Goal: Task Accomplishment & Management: Manage account settings

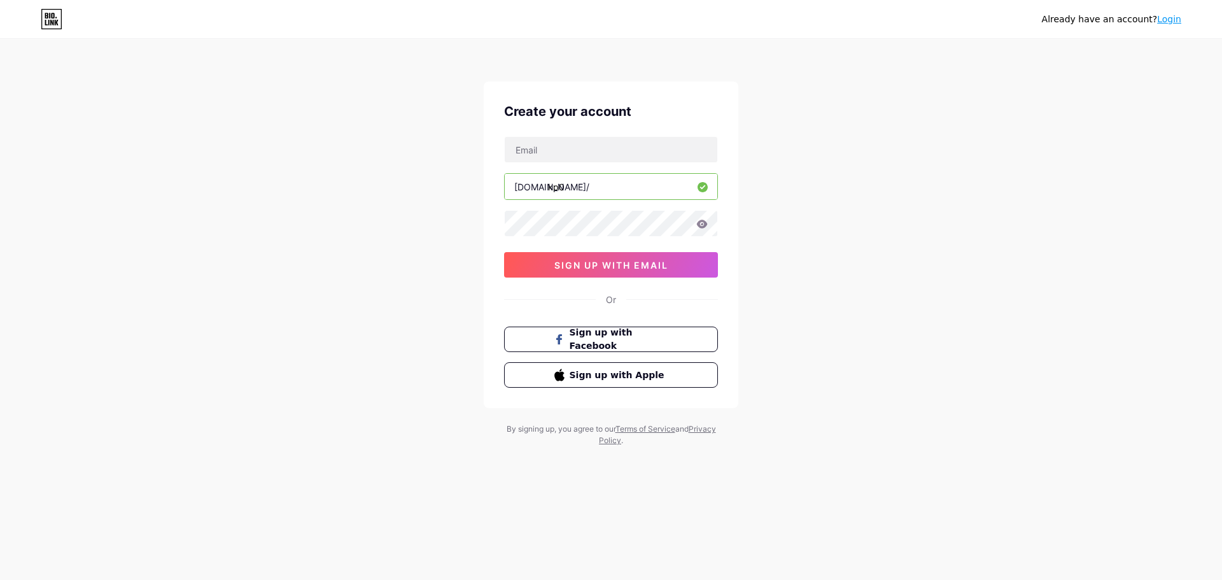
drag, startPoint x: 569, startPoint y: 186, endPoint x: 543, endPoint y: 186, distance: 25.5
click at [543, 186] on div "[DOMAIN_NAME]/ kp0" at bounding box center [611, 186] width 214 height 27
type input "k"
type input "kp0"
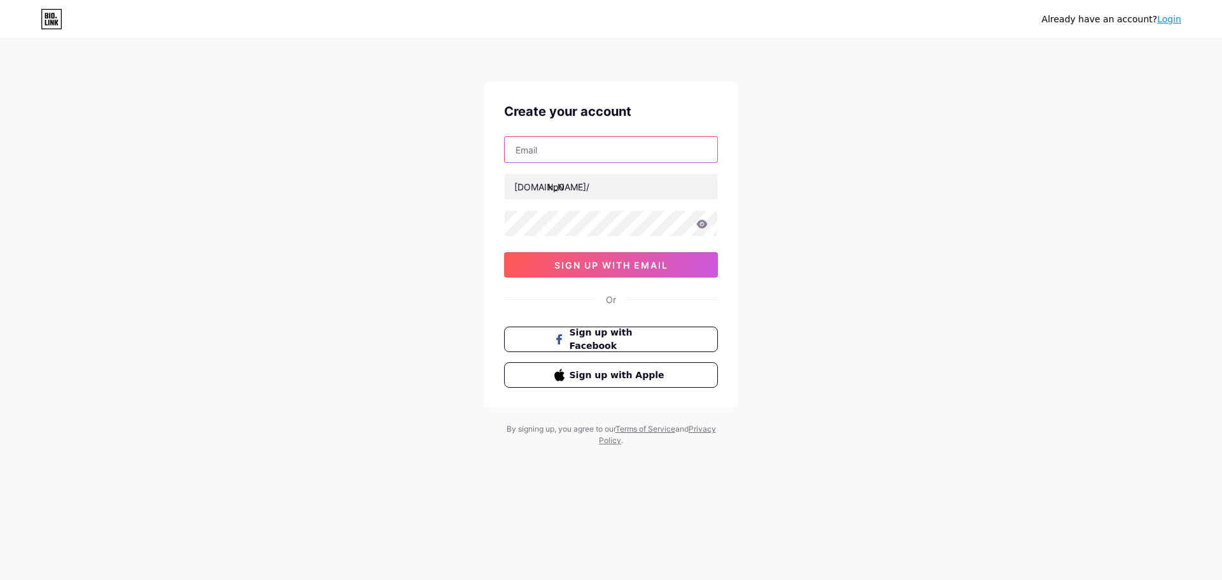
click at [610, 150] on input "text" at bounding box center [611, 149] width 213 height 25
type input "[EMAIL_ADDRESS][DOMAIN_NAME]"
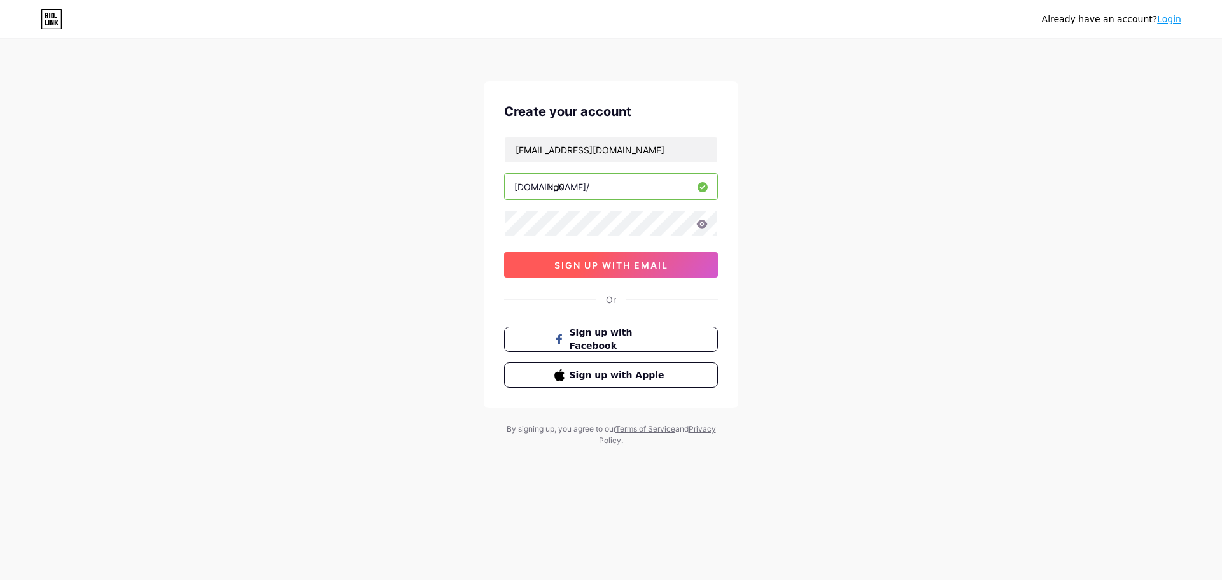
click at [672, 259] on button "sign up with email" at bounding box center [611, 264] width 214 height 25
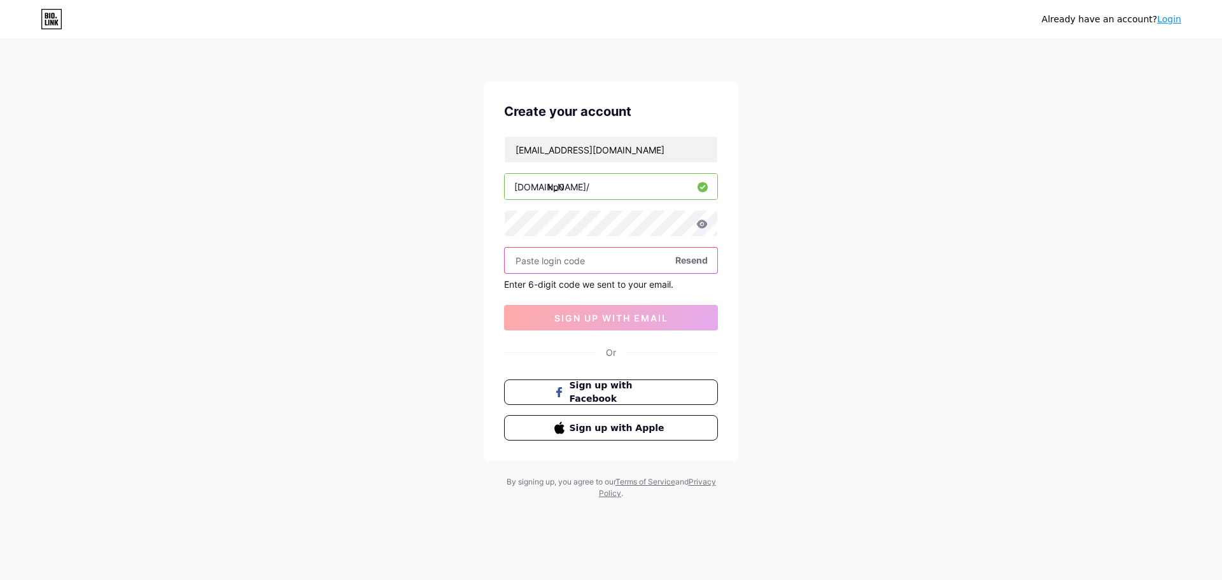
paste input "384092"
type input "384092"
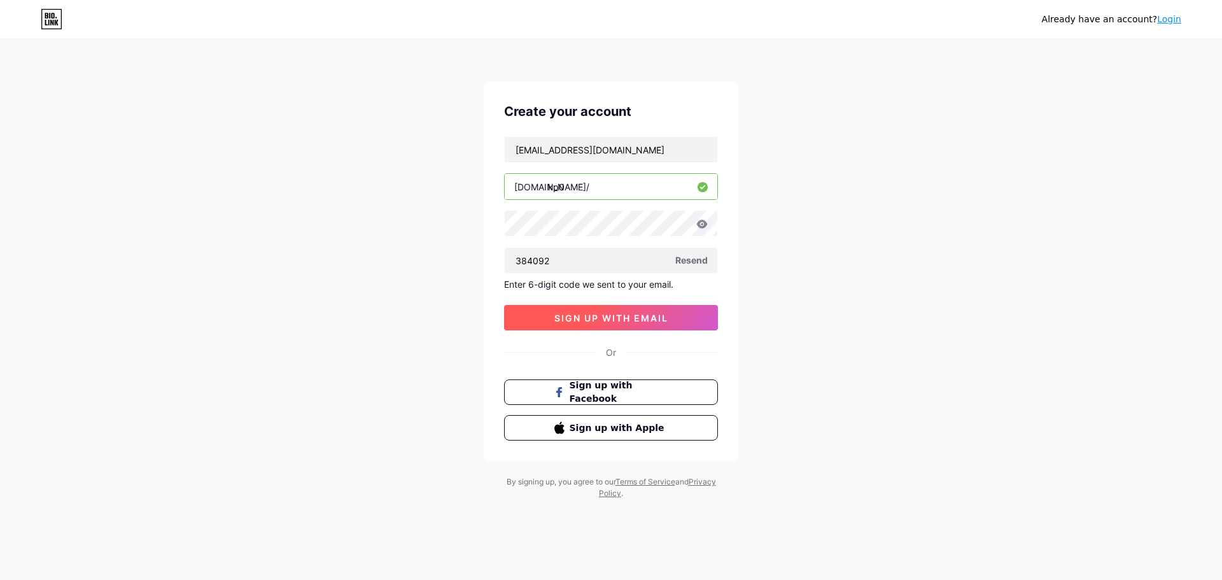
click at [569, 318] on span "sign up with email" at bounding box center [611, 317] width 114 height 11
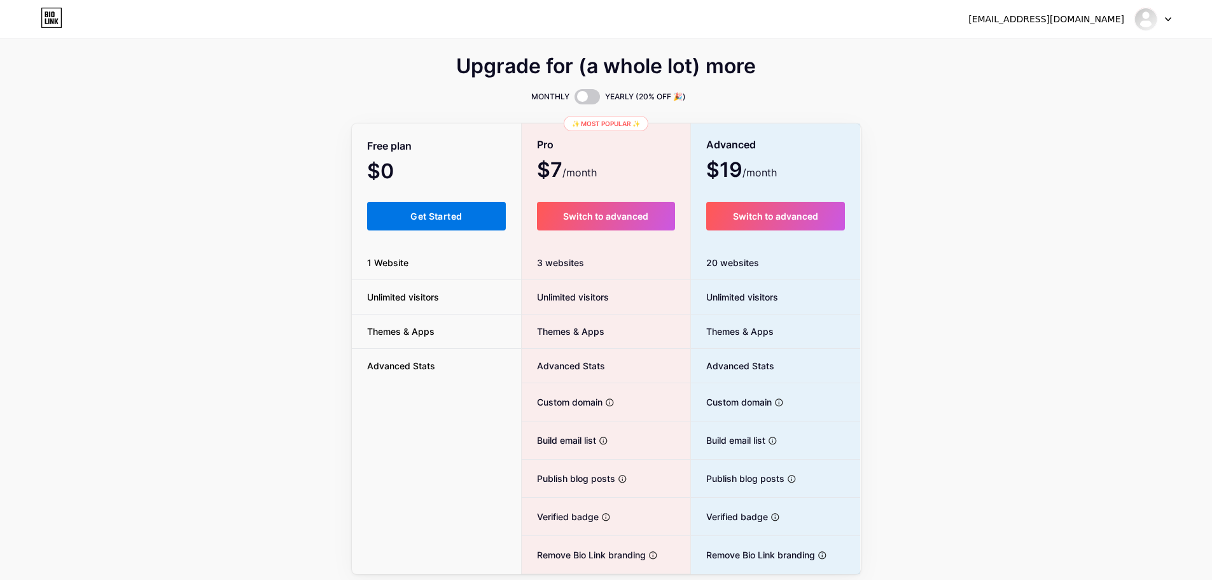
click at [405, 227] on button "Get Started" at bounding box center [436, 216] width 139 height 29
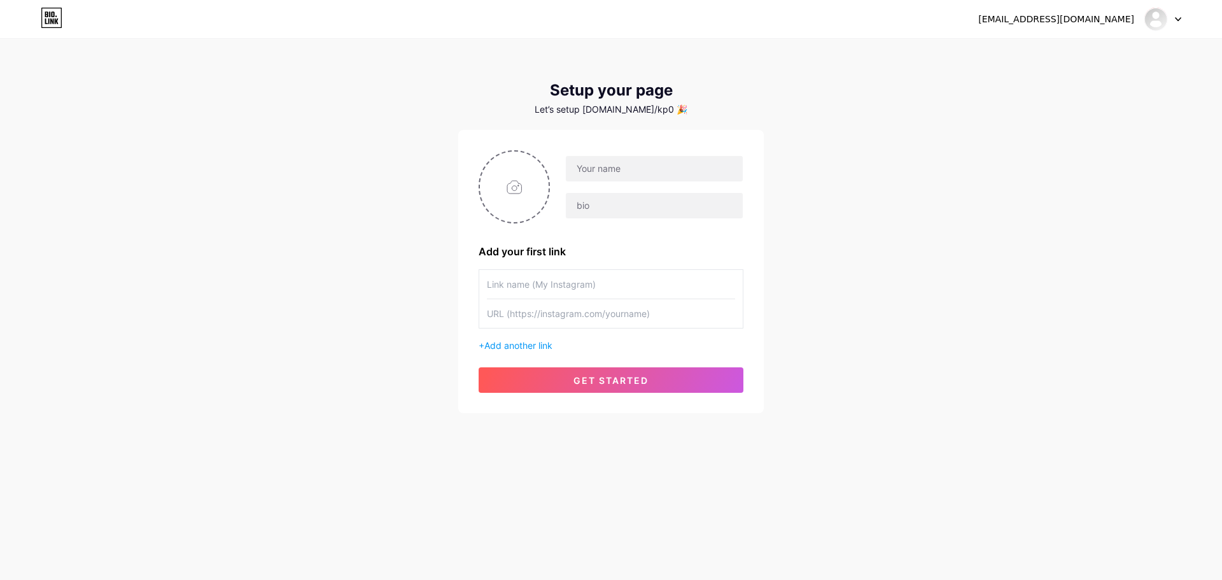
click at [553, 285] on input "text" at bounding box center [611, 284] width 248 height 29
click at [589, 174] on input "text" at bounding box center [654, 168] width 177 height 25
type input "Kp0"
click at [667, 222] on div "Kp0" at bounding box center [610, 186] width 265 height 73
click at [653, 213] on input "text" at bounding box center [654, 205] width 177 height 25
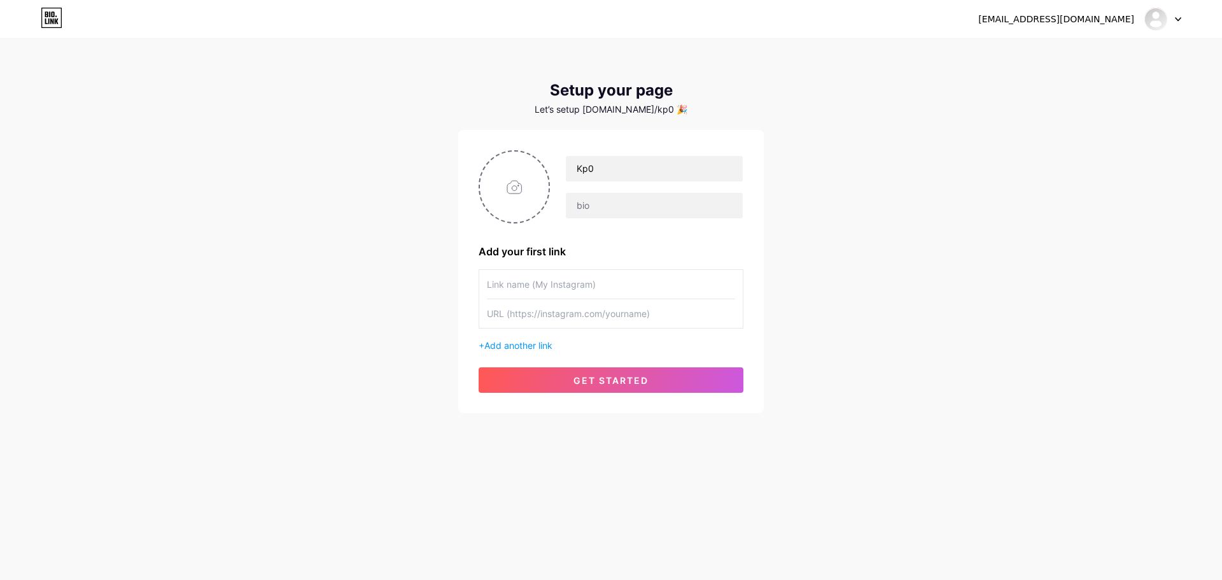
click at [664, 246] on div "Add your first link" at bounding box center [610, 251] width 265 height 15
click at [553, 375] on button "get started" at bounding box center [610, 379] width 265 height 25
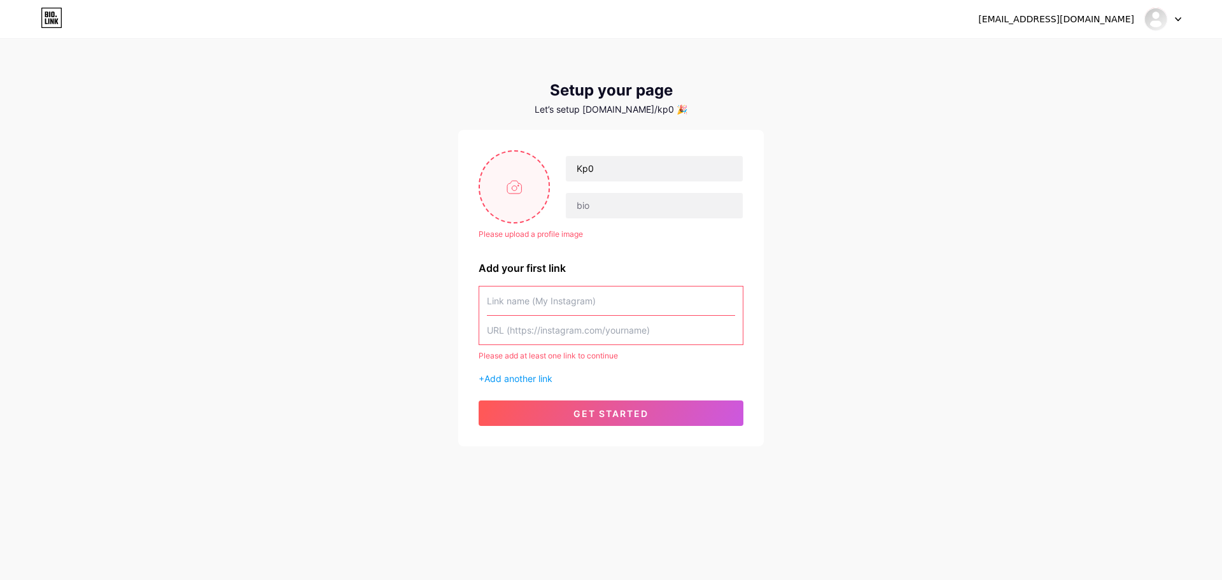
click at [510, 192] on input "file" at bounding box center [514, 186] width 69 height 71
click at [615, 295] on input "text" at bounding box center [611, 300] width 248 height 29
click at [523, 302] on input "text" at bounding box center [611, 300] width 248 height 29
click at [549, 301] on input "text" at bounding box center [611, 300] width 248 height 29
paste input "[URL][DOMAIN_NAME]"
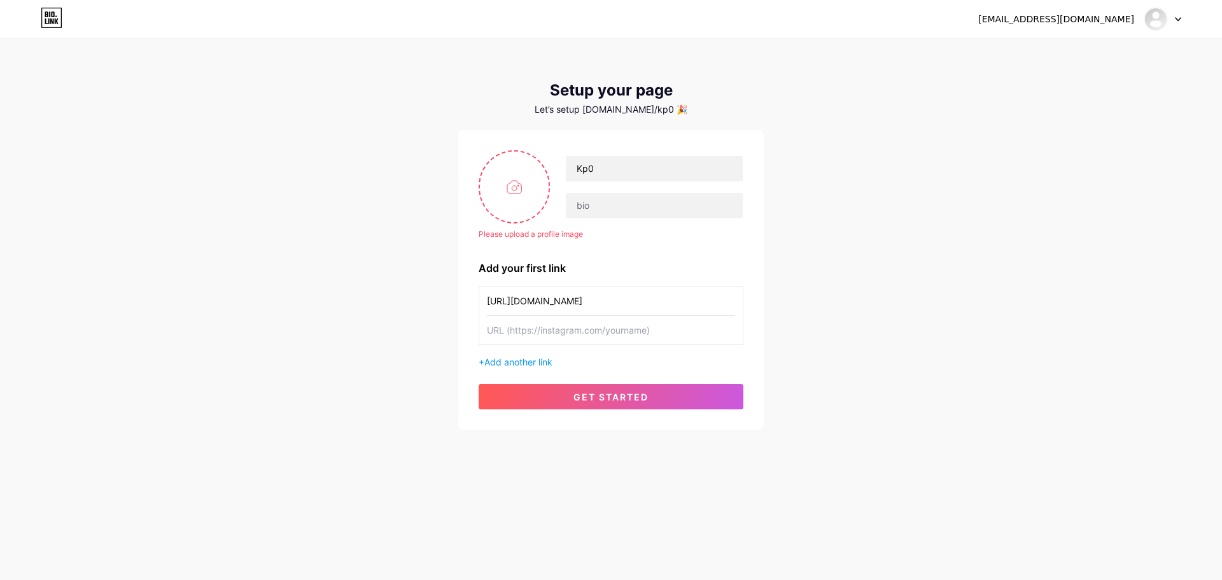
type input "[URL][DOMAIN_NAME]"
click at [412, 299] on div "[EMAIL_ADDRESS][DOMAIN_NAME] Dashboard Logout Setup your page Let’s setup [DOMA…" at bounding box center [611, 235] width 1222 height 470
click at [558, 347] on div "[URL][DOMAIN_NAME] + Add another link" at bounding box center [610, 327] width 265 height 83
click at [541, 326] on input "text" at bounding box center [611, 330] width 248 height 29
click at [385, 342] on div "[EMAIL_ADDRESS][DOMAIN_NAME] Dashboard Logout Setup your page Let’s setup [DOMA…" at bounding box center [611, 235] width 1222 height 470
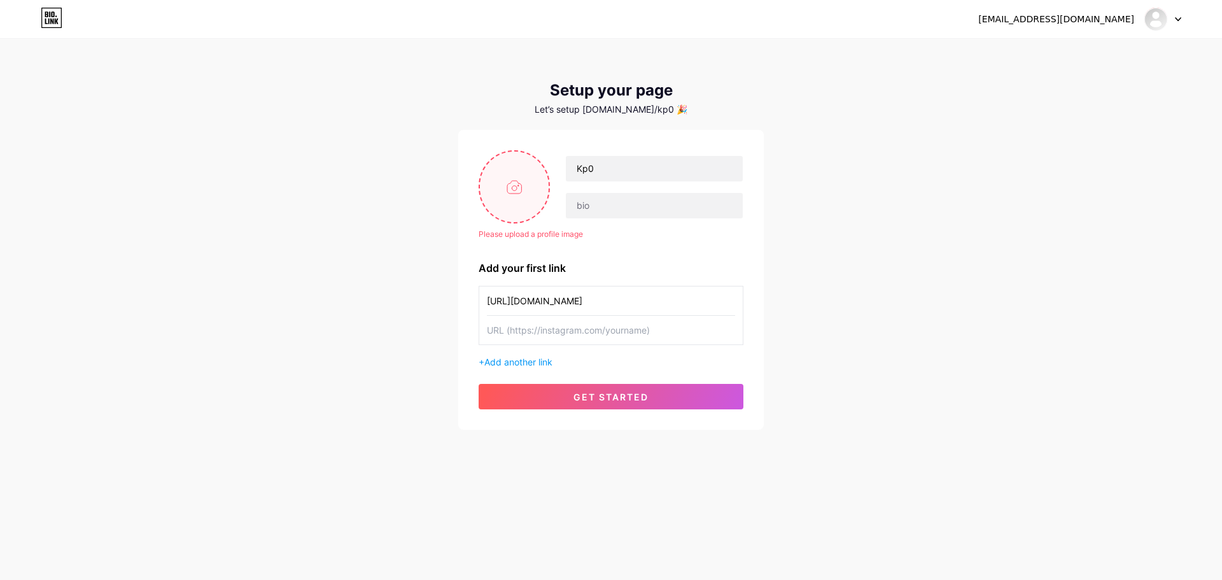
click at [522, 181] on input "file" at bounding box center [514, 186] width 69 height 71
type input "C:\fakepath\asddsa.jpg"
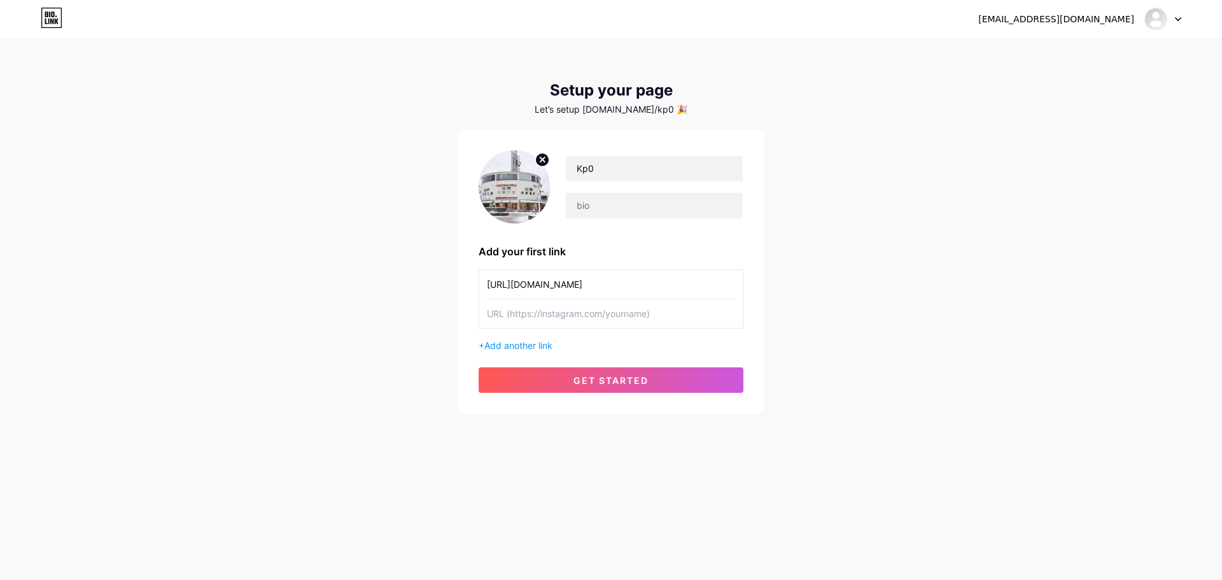
click at [544, 155] on circle at bounding box center [542, 160] width 14 height 14
click at [518, 204] on input "file" at bounding box center [514, 186] width 69 height 71
type input "C:\fakepath\ddadadad.jpg"
click at [543, 160] on icon at bounding box center [542, 159] width 4 height 4
click at [509, 193] on input "file" at bounding box center [514, 186] width 69 height 71
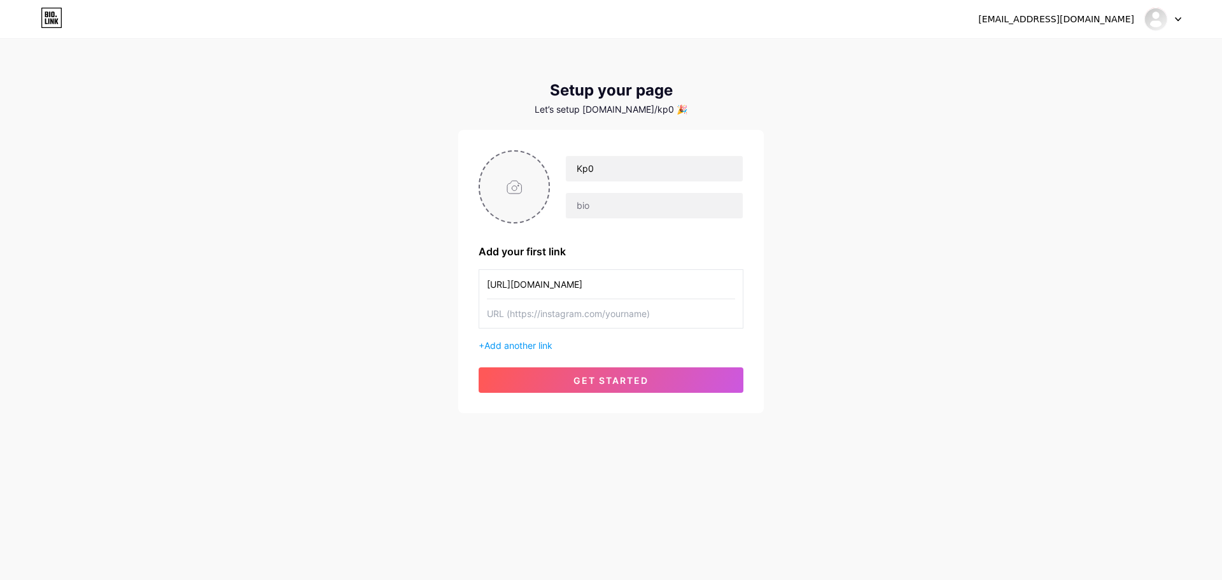
type input "C:\fakepath\pfp.jfif"
click at [544, 160] on circle at bounding box center [542, 160] width 14 height 14
click at [507, 214] on input "file" at bounding box center [514, 186] width 69 height 71
type input "C:\fakepath\download.jfif"
click at [541, 163] on circle at bounding box center [542, 160] width 14 height 14
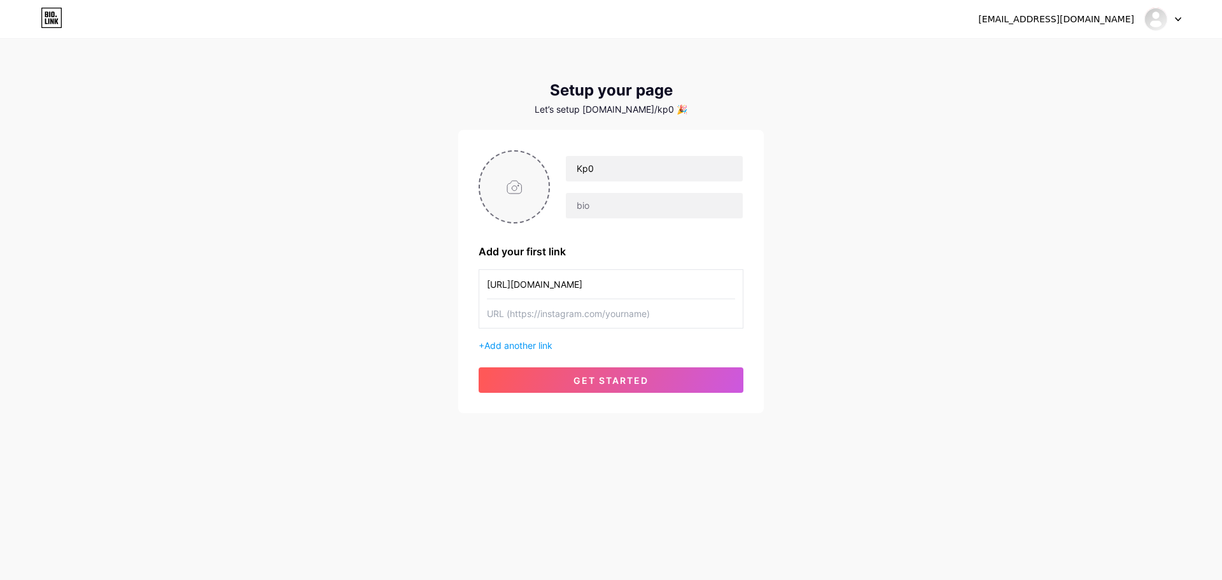
click at [510, 218] on input "file" at bounding box center [514, 186] width 69 height 71
type input "C:\fakepath\816DFf5i0EL.jpg"
click at [541, 160] on circle at bounding box center [542, 160] width 14 height 14
click at [497, 193] on input "file" at bounding box center [514, 186] width 69 height 71
type input "C:\fakepath\AVO_1_1_1.png"
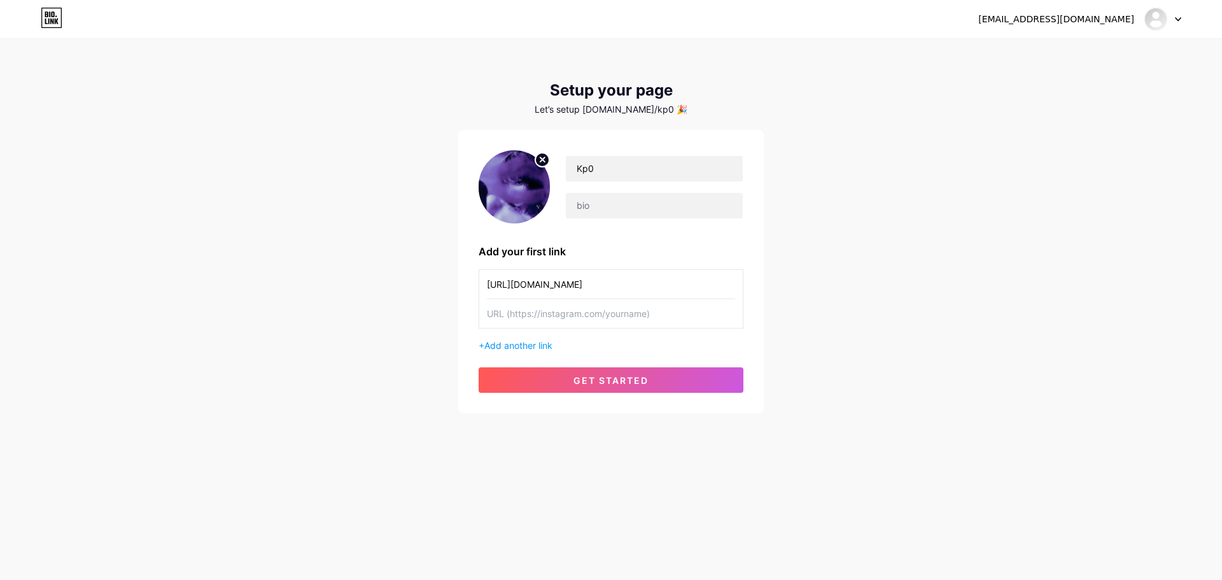
click at [544, 155] on circle at bounding box center [542, 160] width 14 height 14
